Goal: Transaction & Acquisition: Purchase product/service

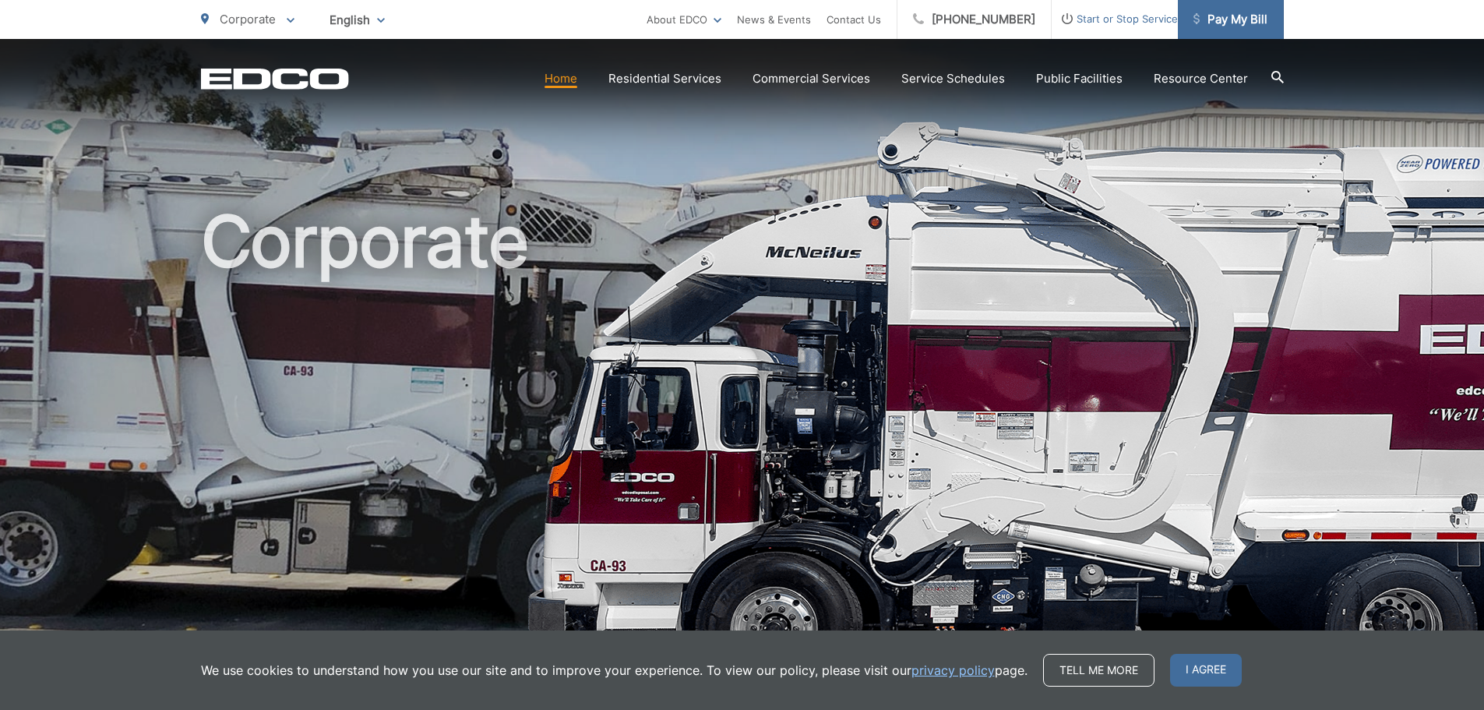
click at [1230, 20] on span "Pay My Bill" at bounding box center [1231, 19] width 74 height 19
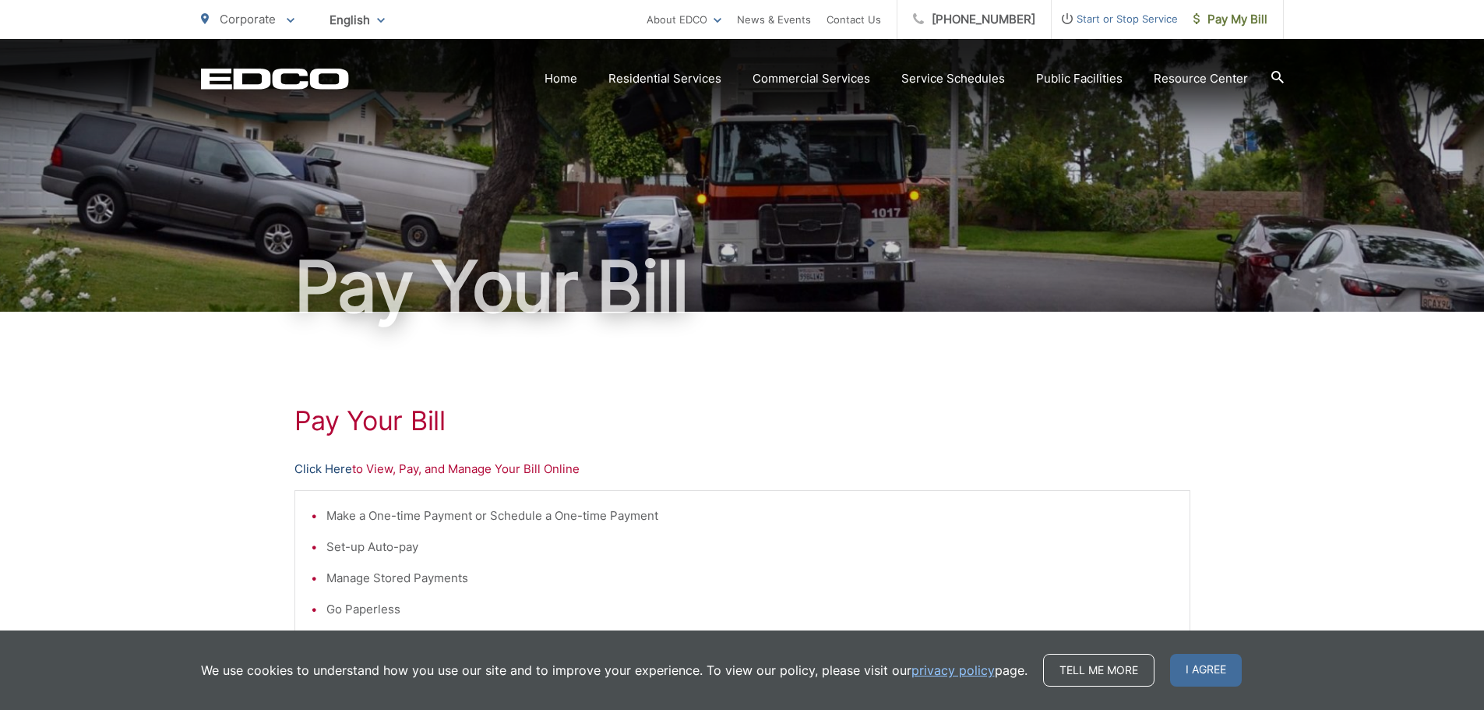
click at [333, 468] on link "Click Here" at bounding box center [323, 469] width 58 height 19
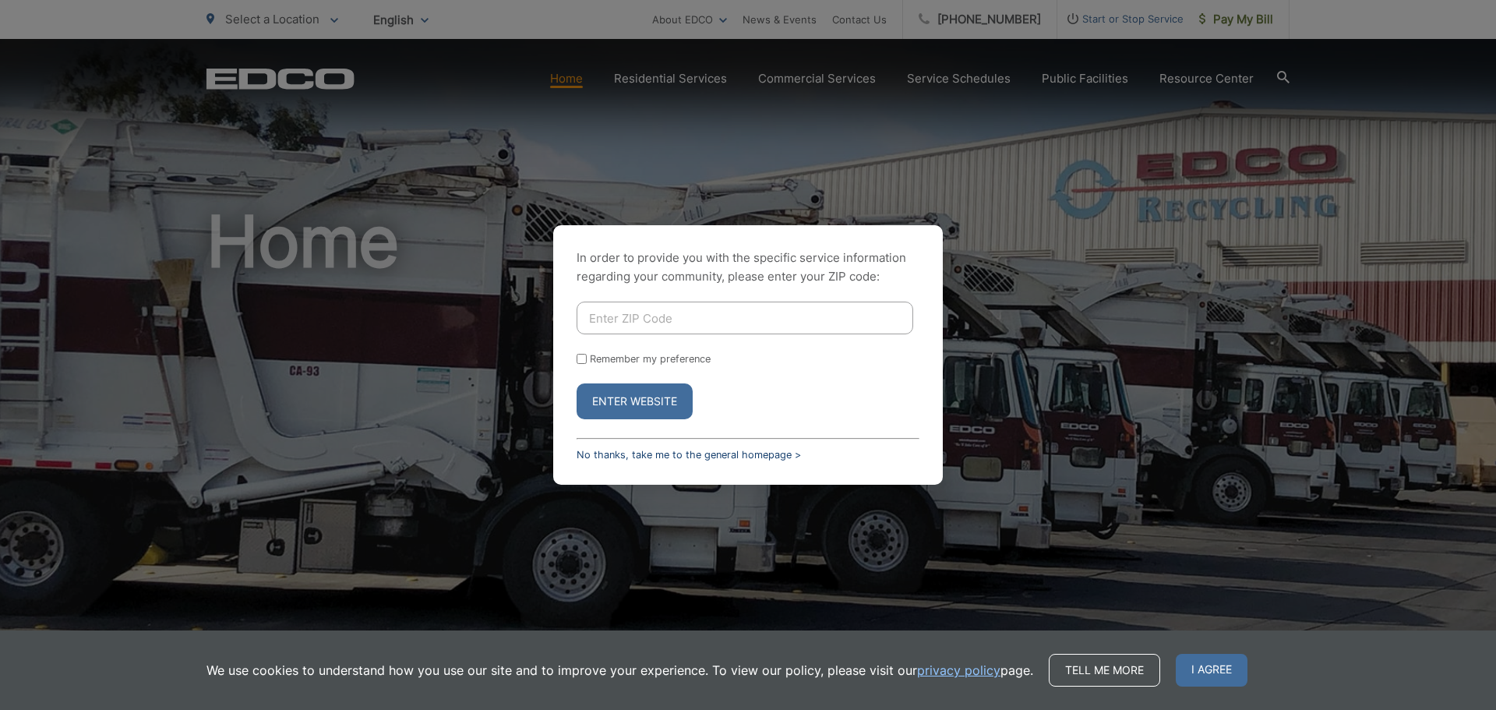
click at [728, 455] on link "No thanks, take me to the general homepage >" at bounding box center [689, 455] width 224 height 12
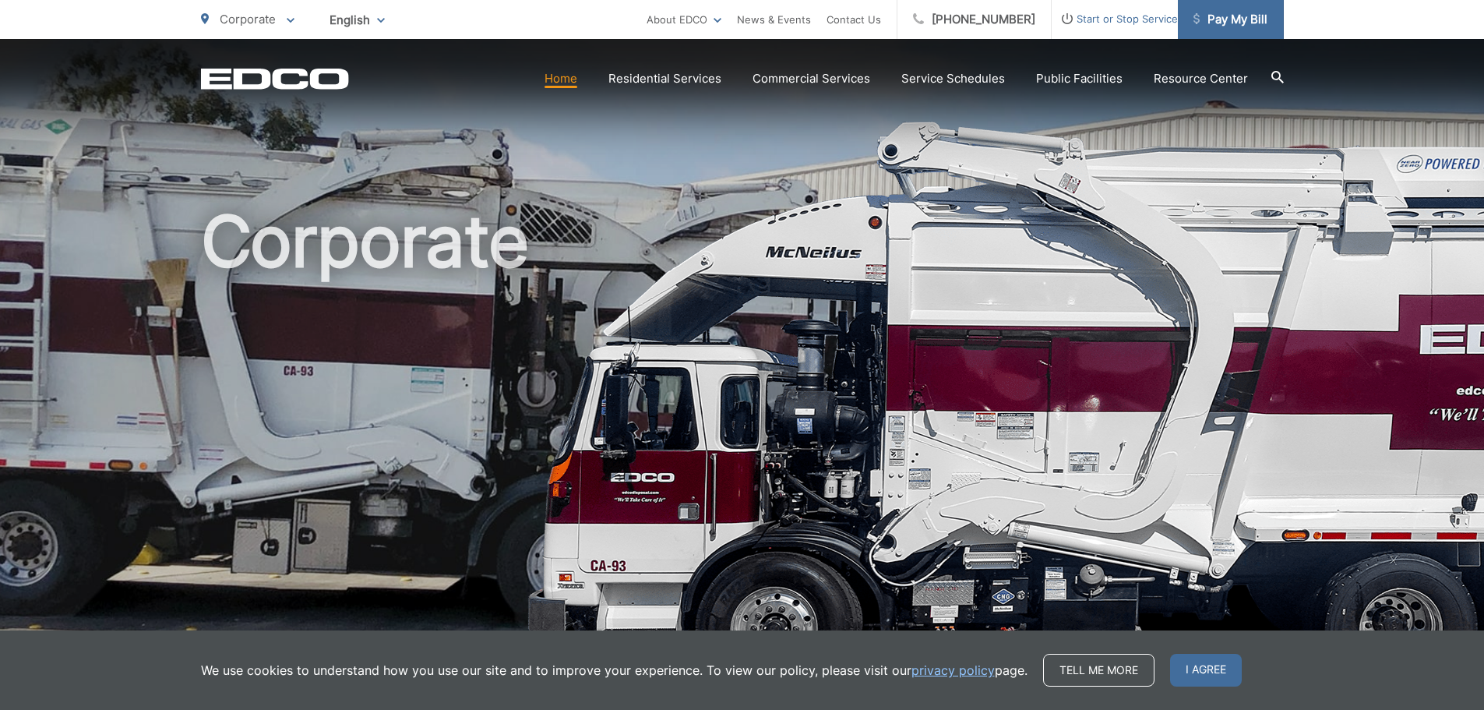
click at [1218, 25] on span "Pay My Bill" at bounding box center [1231, 19] width 74 height 19
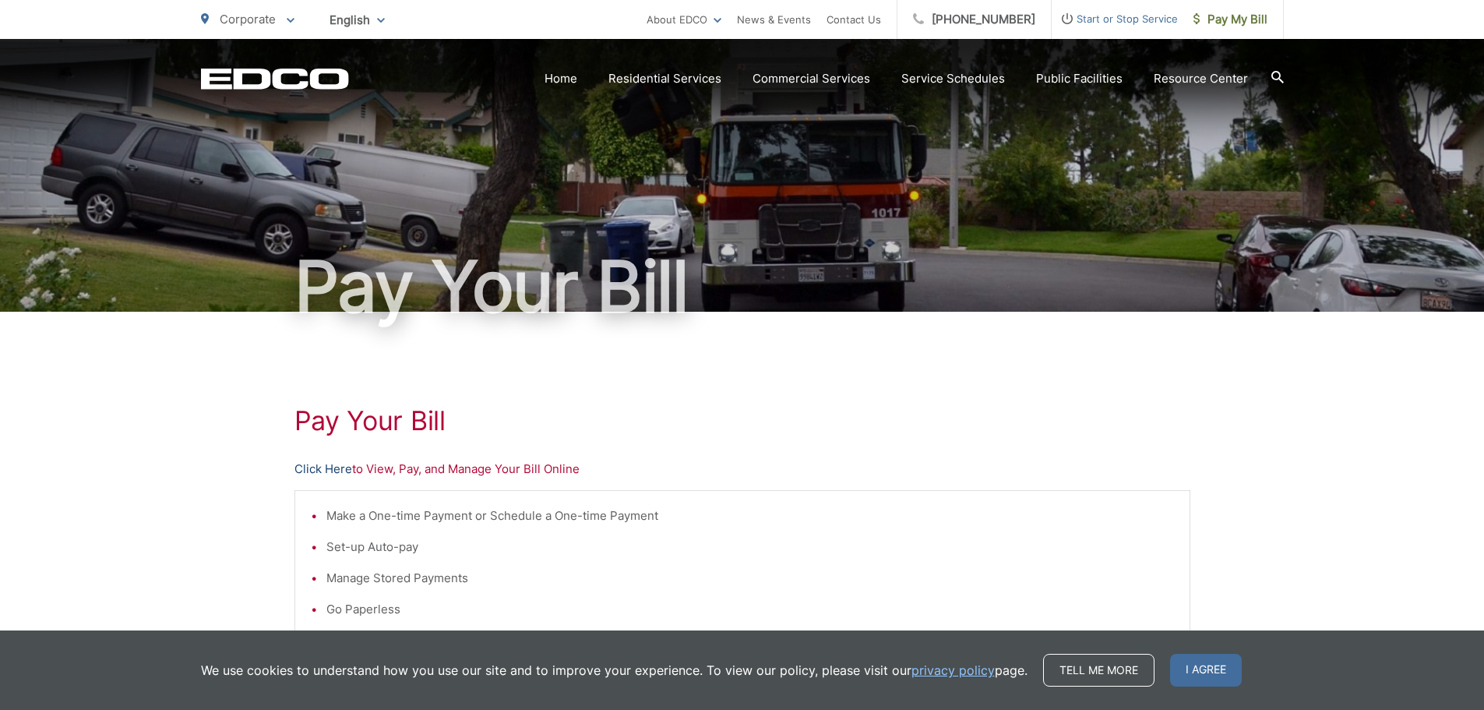
click at [317, 470] on link "Click Here" at bounding box center [323, 469] width 58 height 19
